Goal: Find specific page/section: Find specific page/section

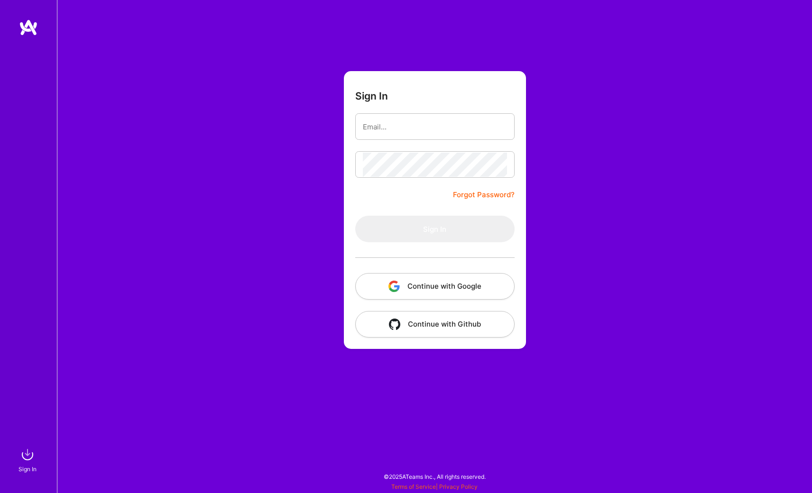
click at [458, 284] on button "Continue with Google" at bounding box center [434, 286] width 159 height 27
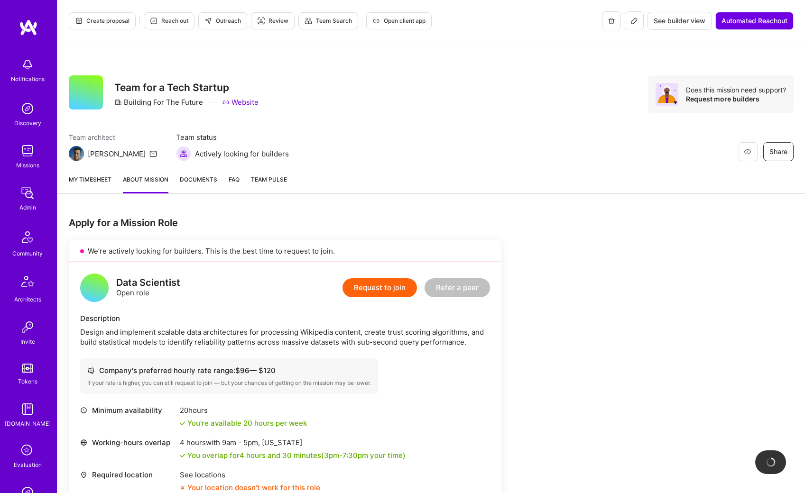
click at [26, 191] on img at bounding box center [27, 193] width 19 height 19
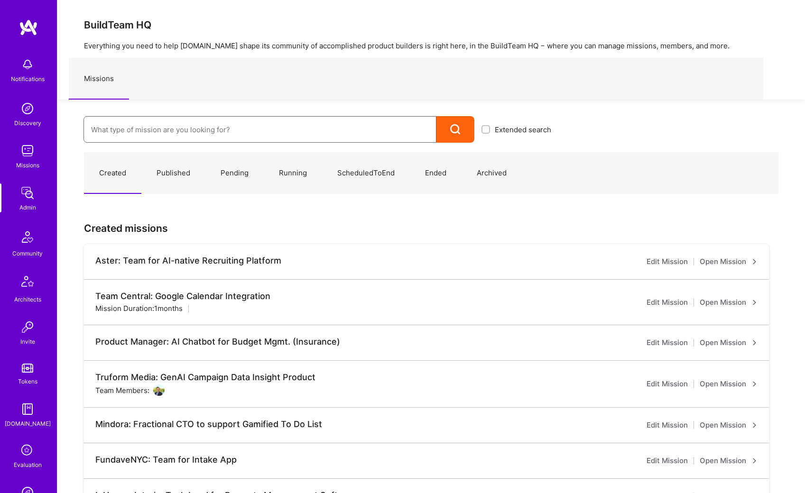
click at [135, 131] on input at bounding box center [260, 130] width 338 height 24
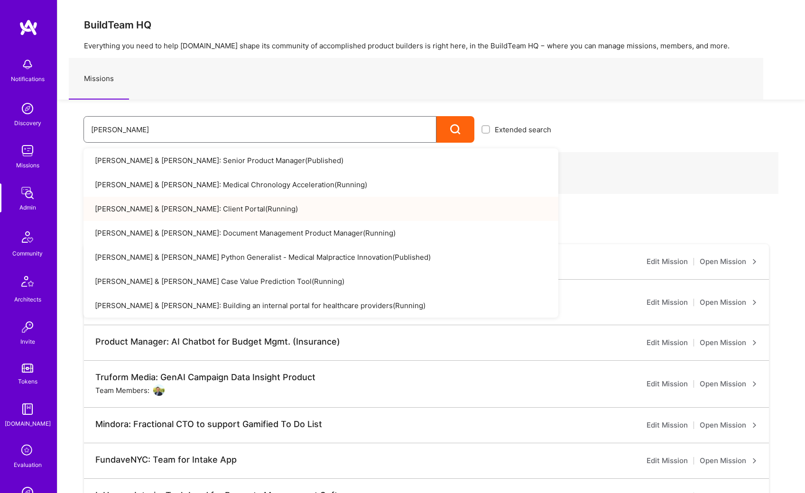
type input "[PERSON_NAME]"
click at [142, 203] on link "[PERSON_NAME] & [PERSON_NAME]: Client Portal ( Running )" at bounding box center [320, 209] width 475 height 24
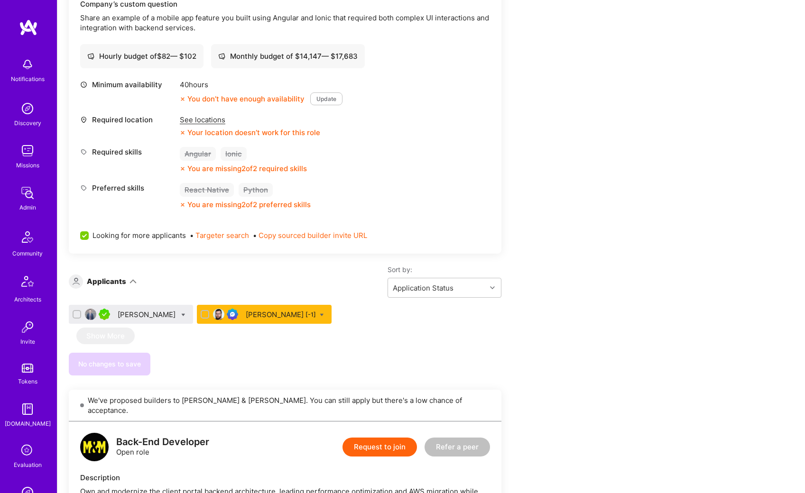
scroll to position [427, 0]
